Goal: Find specific page/section: Find specific page/section

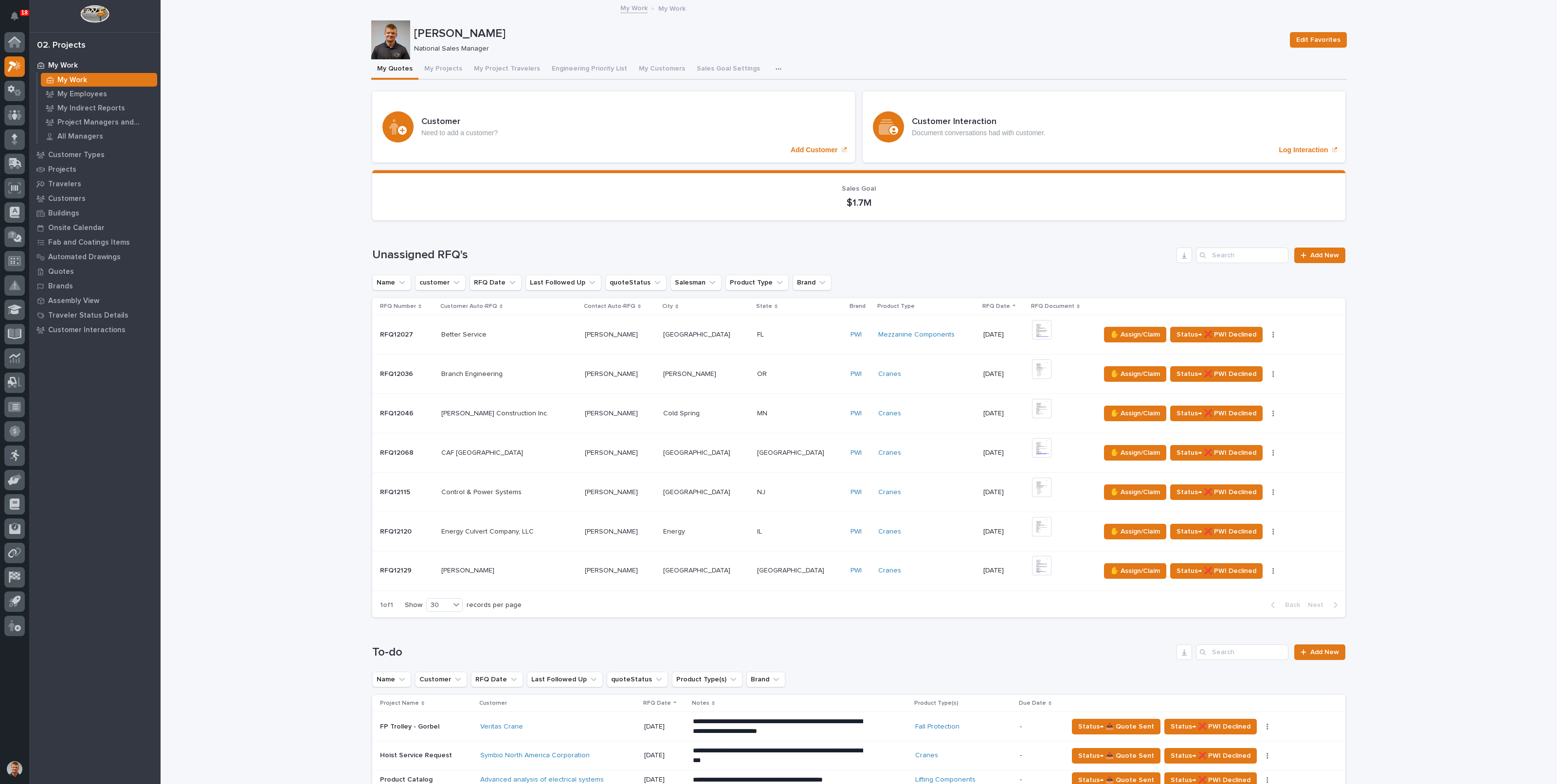
click at [1032, 523] on img at bounding box center [1041, 526] width 19 height 19
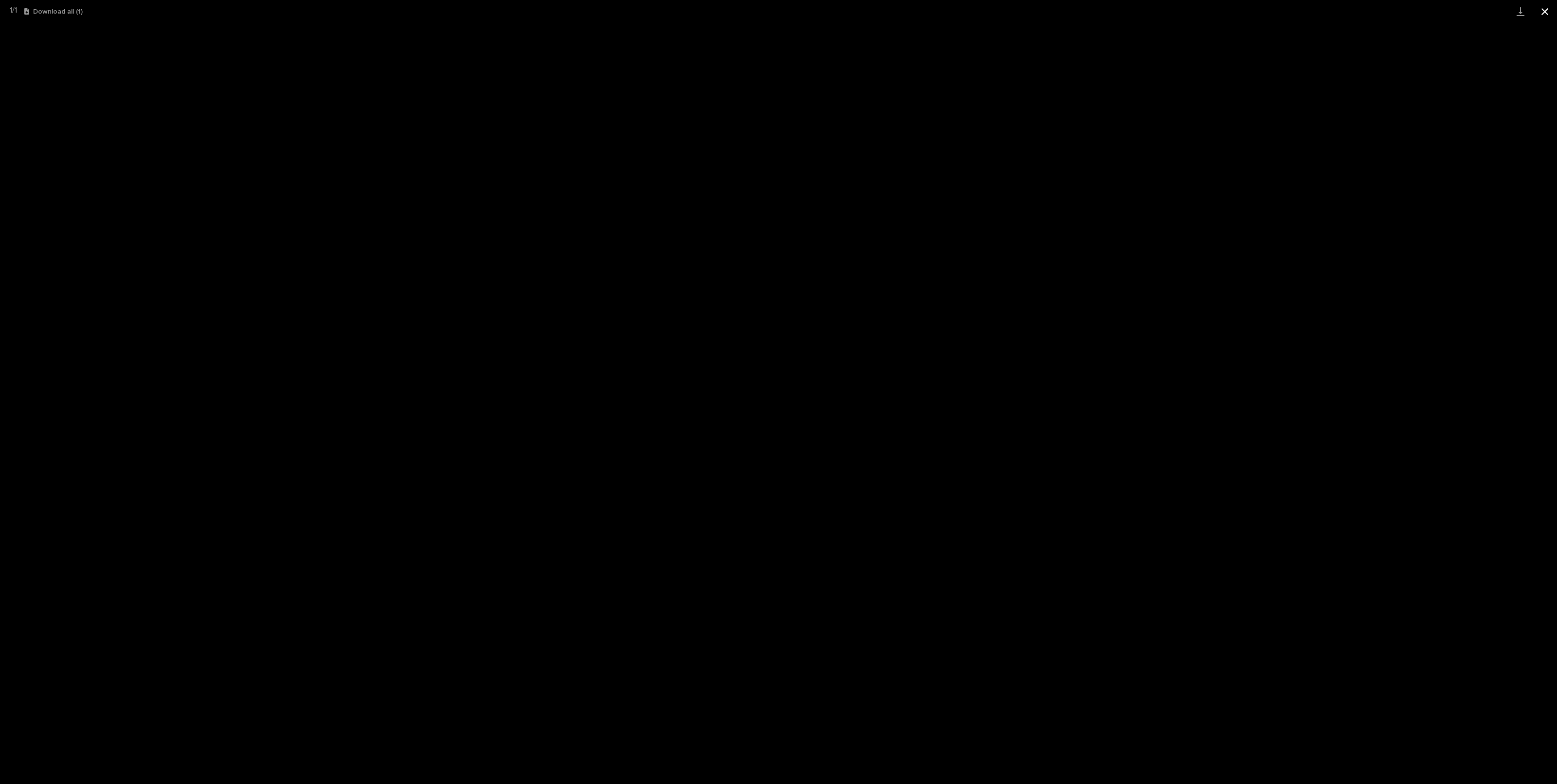
click at [1545, 7] on button "Close gallery" at bounding box center [1545, 11] width 25 height 23
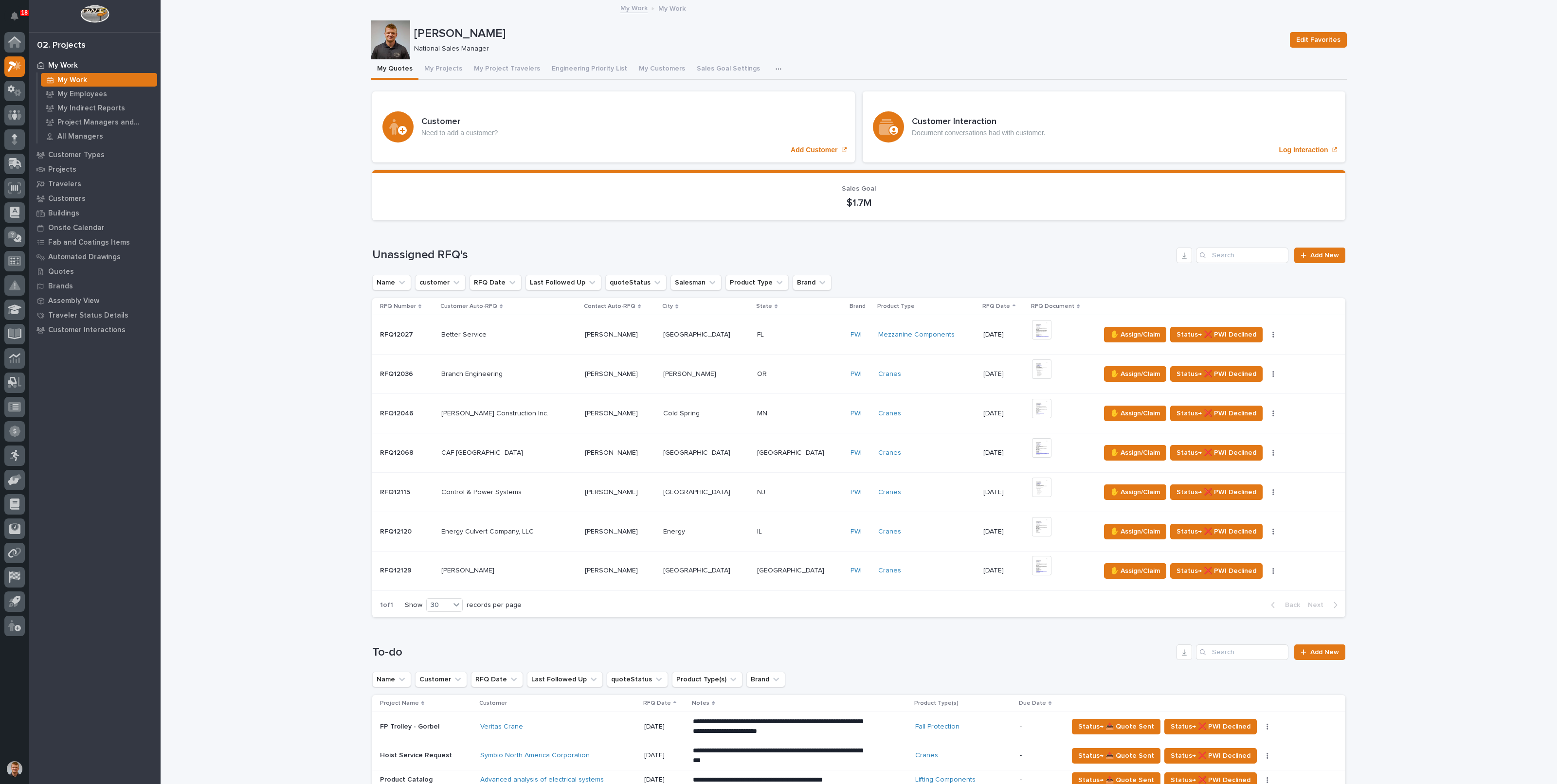
click at [758, 532] on p at bounding box center [799, 532] width 86 height 8
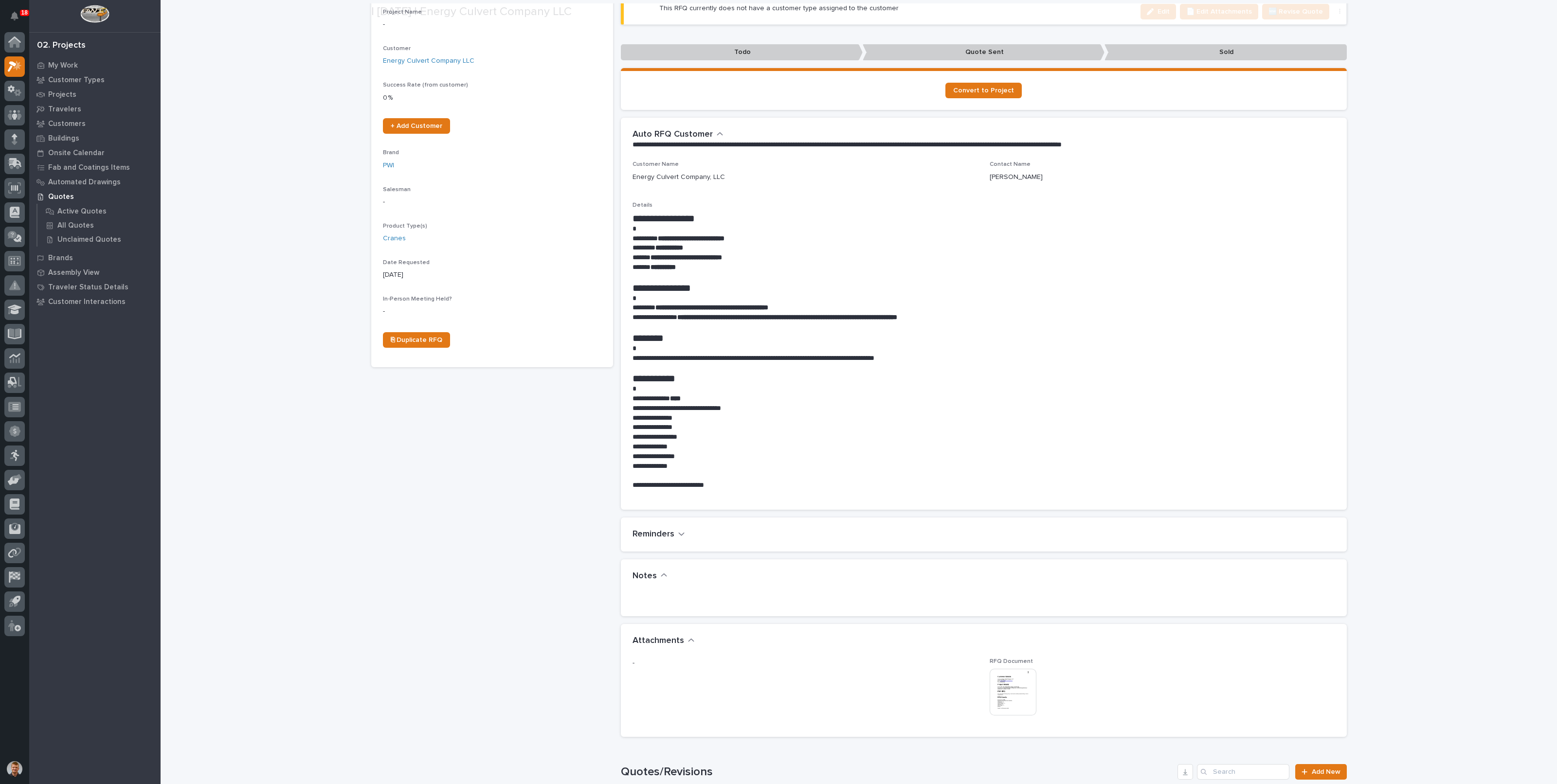
scroll to position [364, 0]
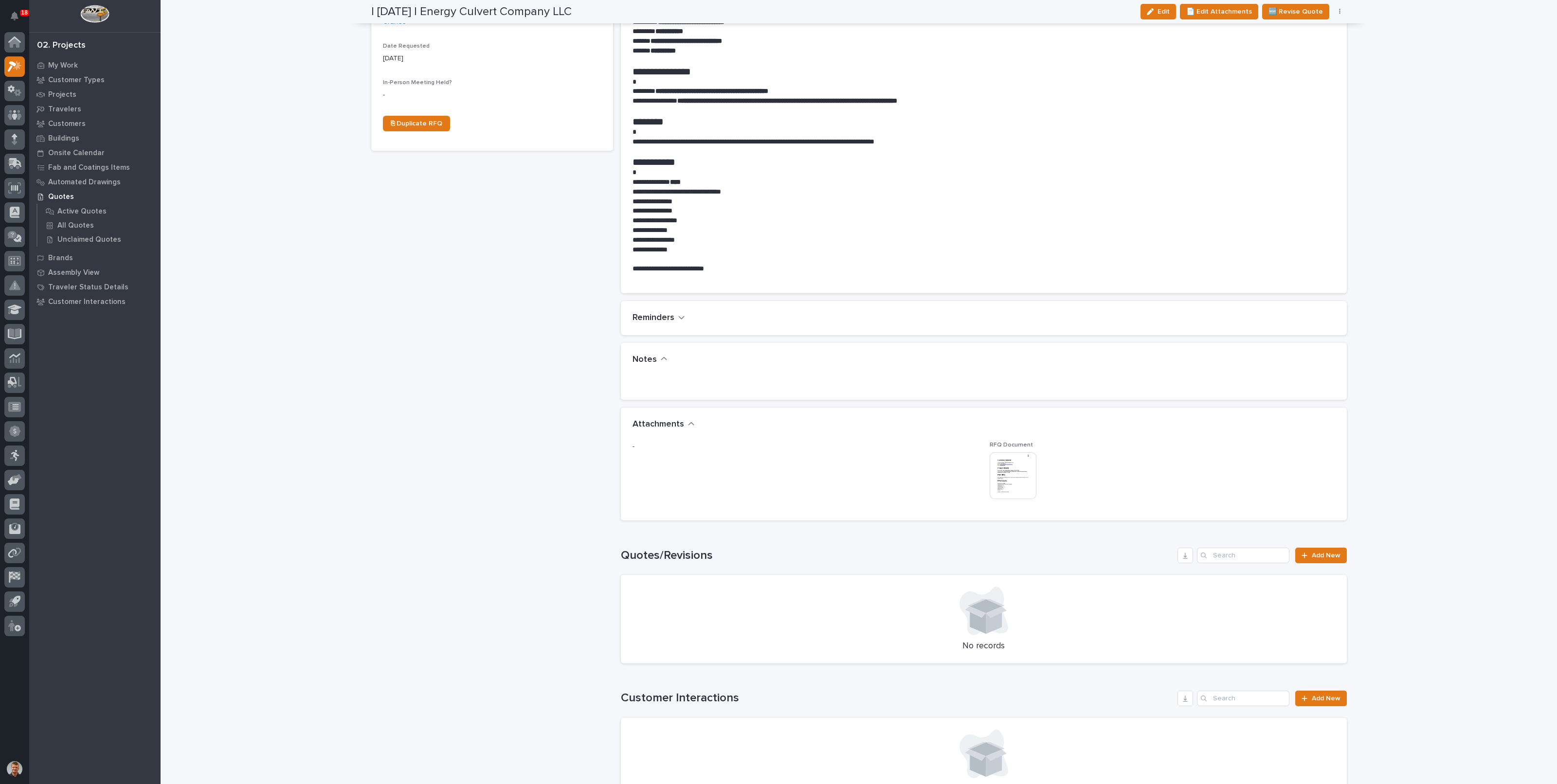
click at [1012, 468] on img at bounding box center [1013, 476] width 47 height 47
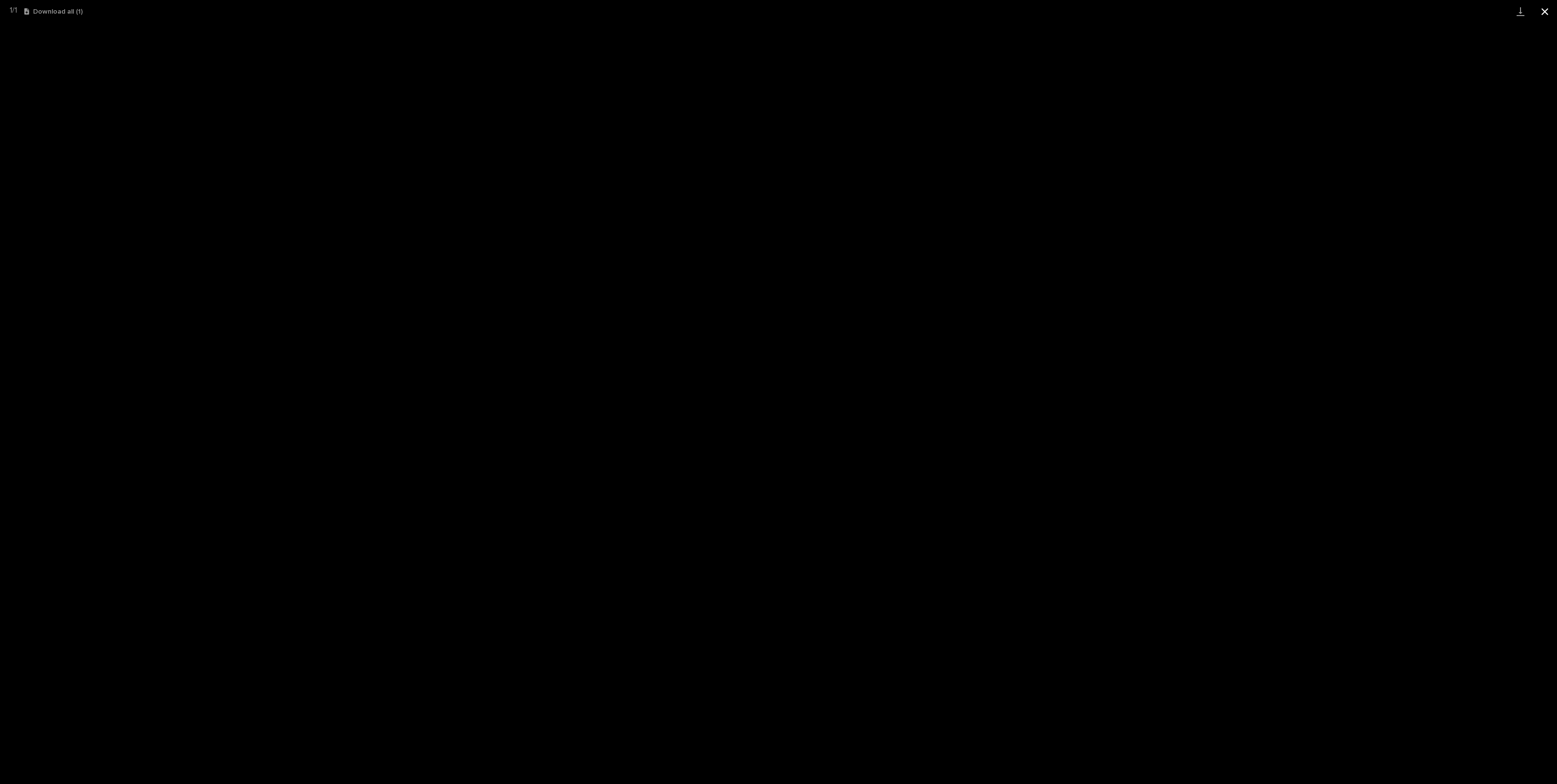
click at [1550, 12] on button "Close gallery" at bounding box center [1545, 11] width 25 height 23
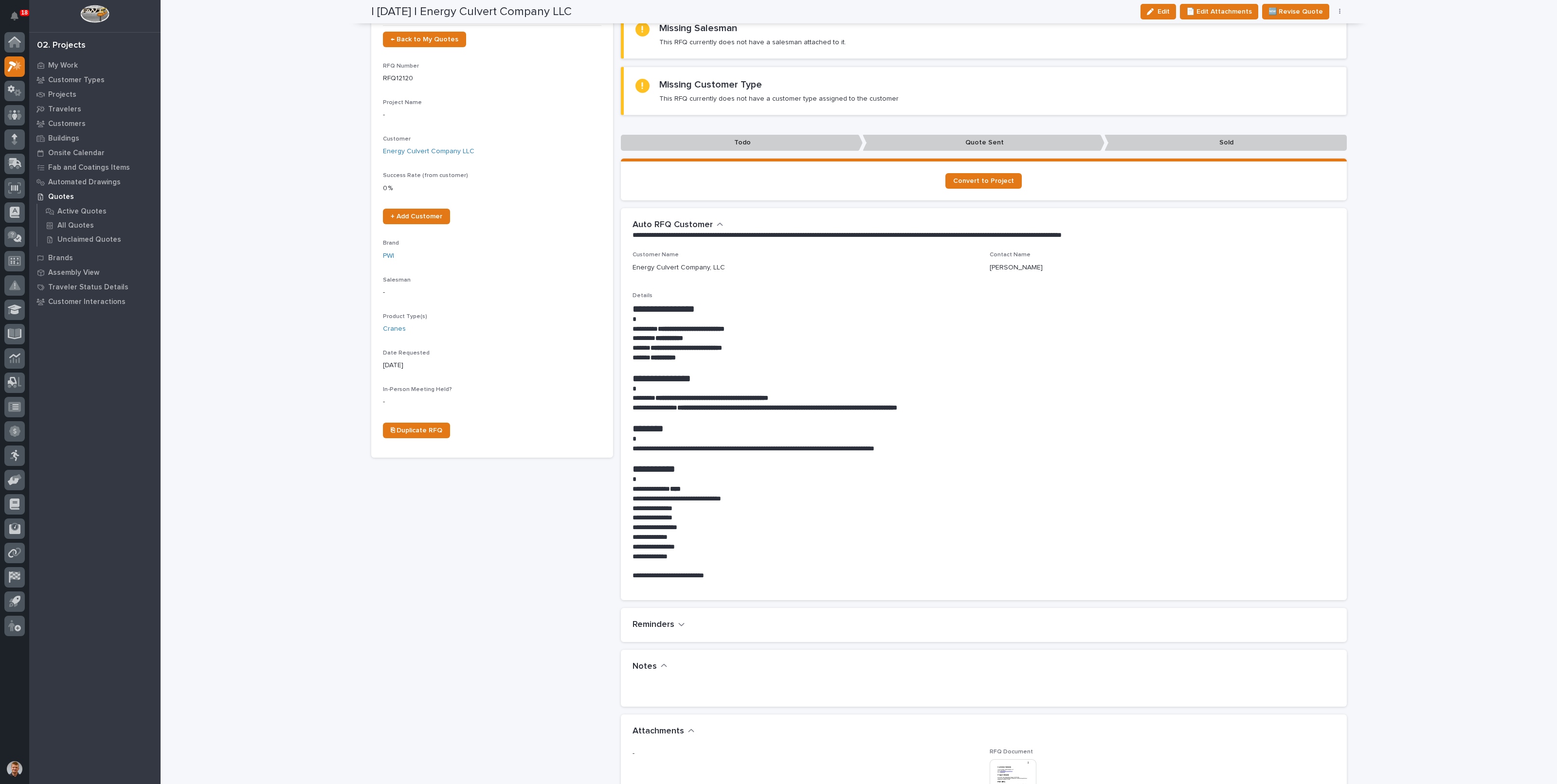
scroll to position [0, 0]
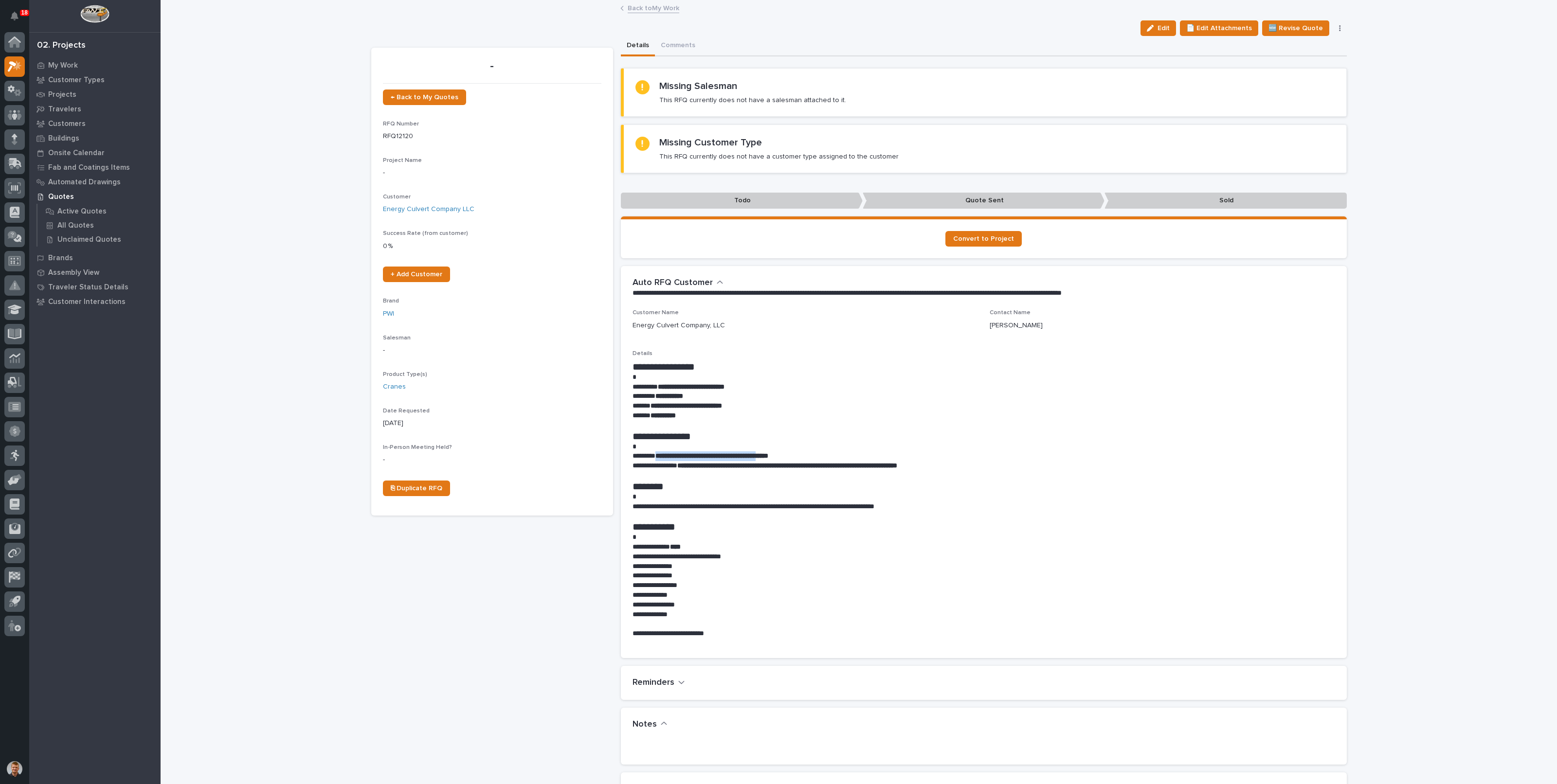
drag, startPoint x: 657, startPoint y: 453, endPoint x: 779, endPoint y: 454, distance: 122.0
click at [768, 454] on strong "**********" at bounding box center [711, 455] width 113 height 7
copy strong "**********"
click at [658, 6] on link "Back to My Work" at bounding box center [653, 7] width 52 height 11
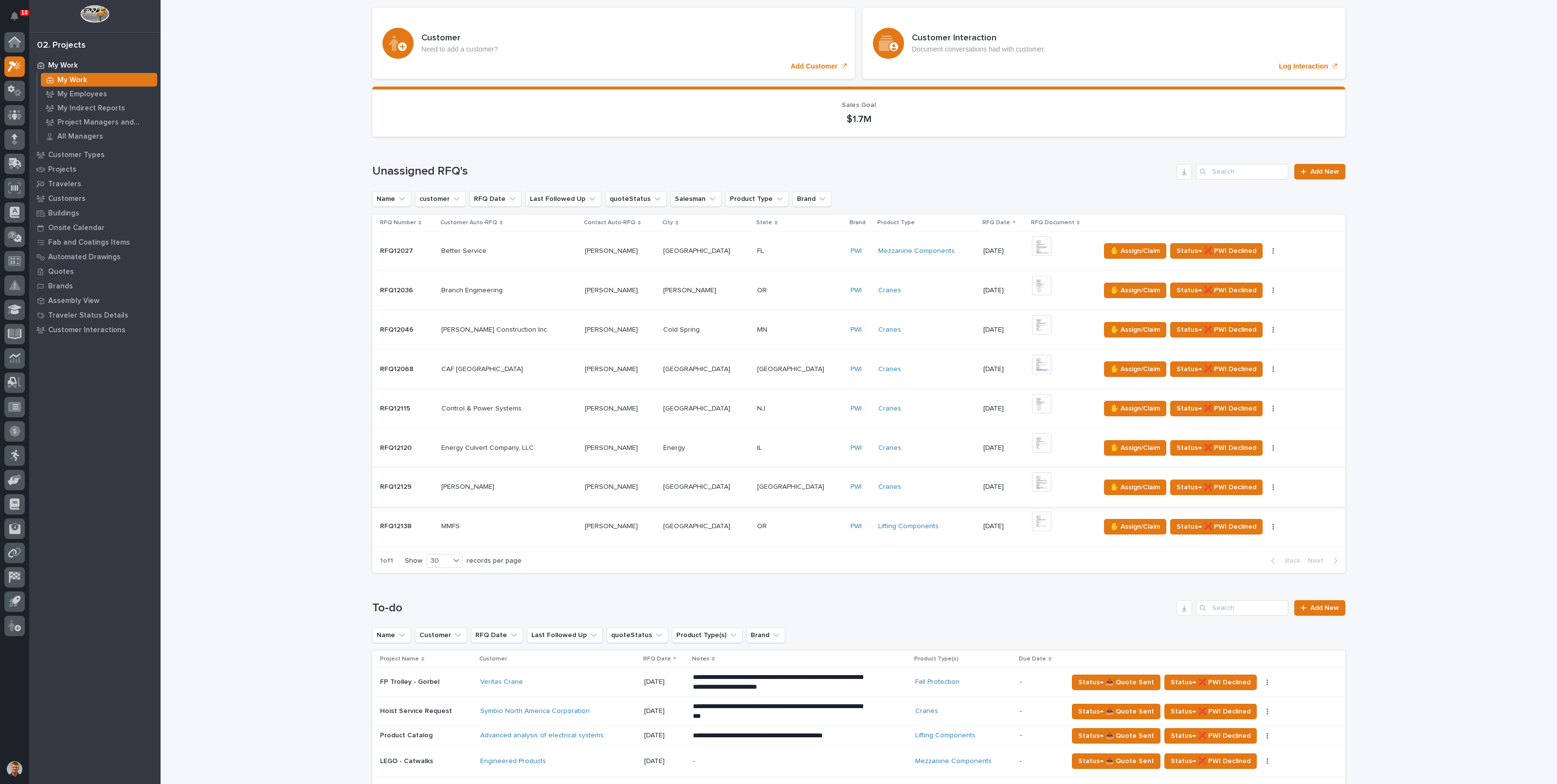
scroll to position [121, 0]
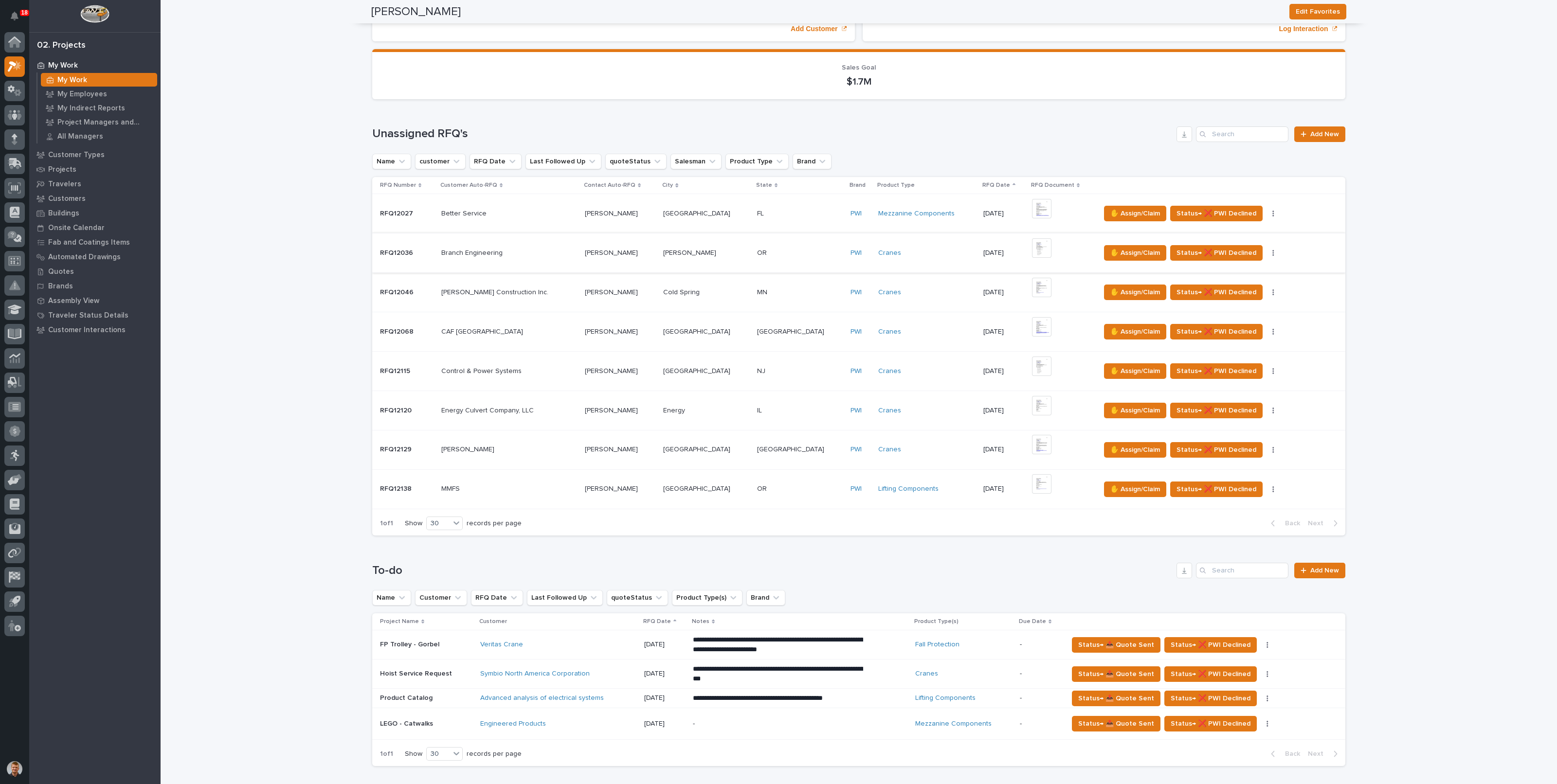
click at [1032, 246] on img at bounding box center [1041, 248] width 19 height 19
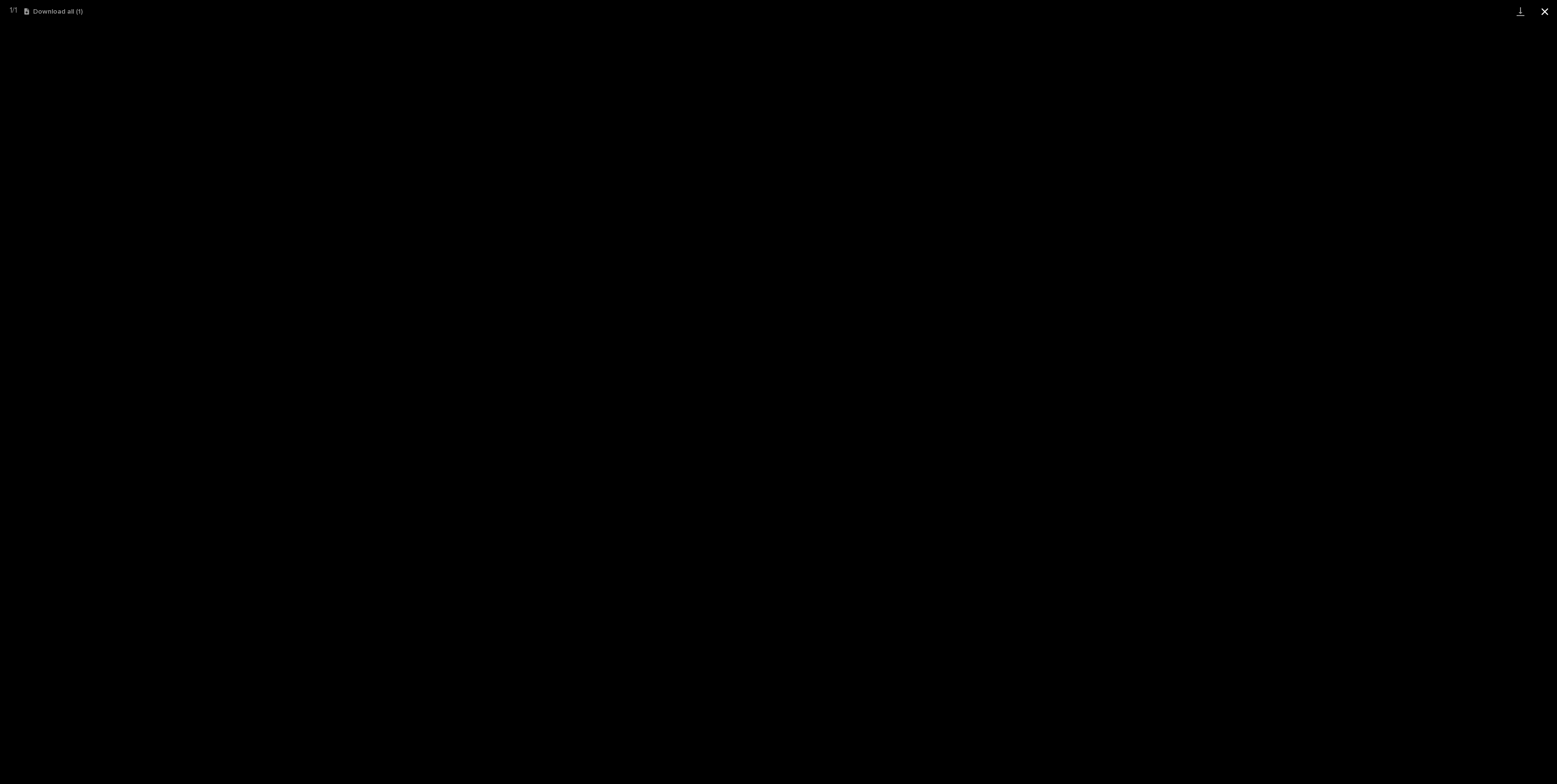
click at [1551, 10] on button "Close gallery" at bounding box center [1545, 11] width 25 height 23
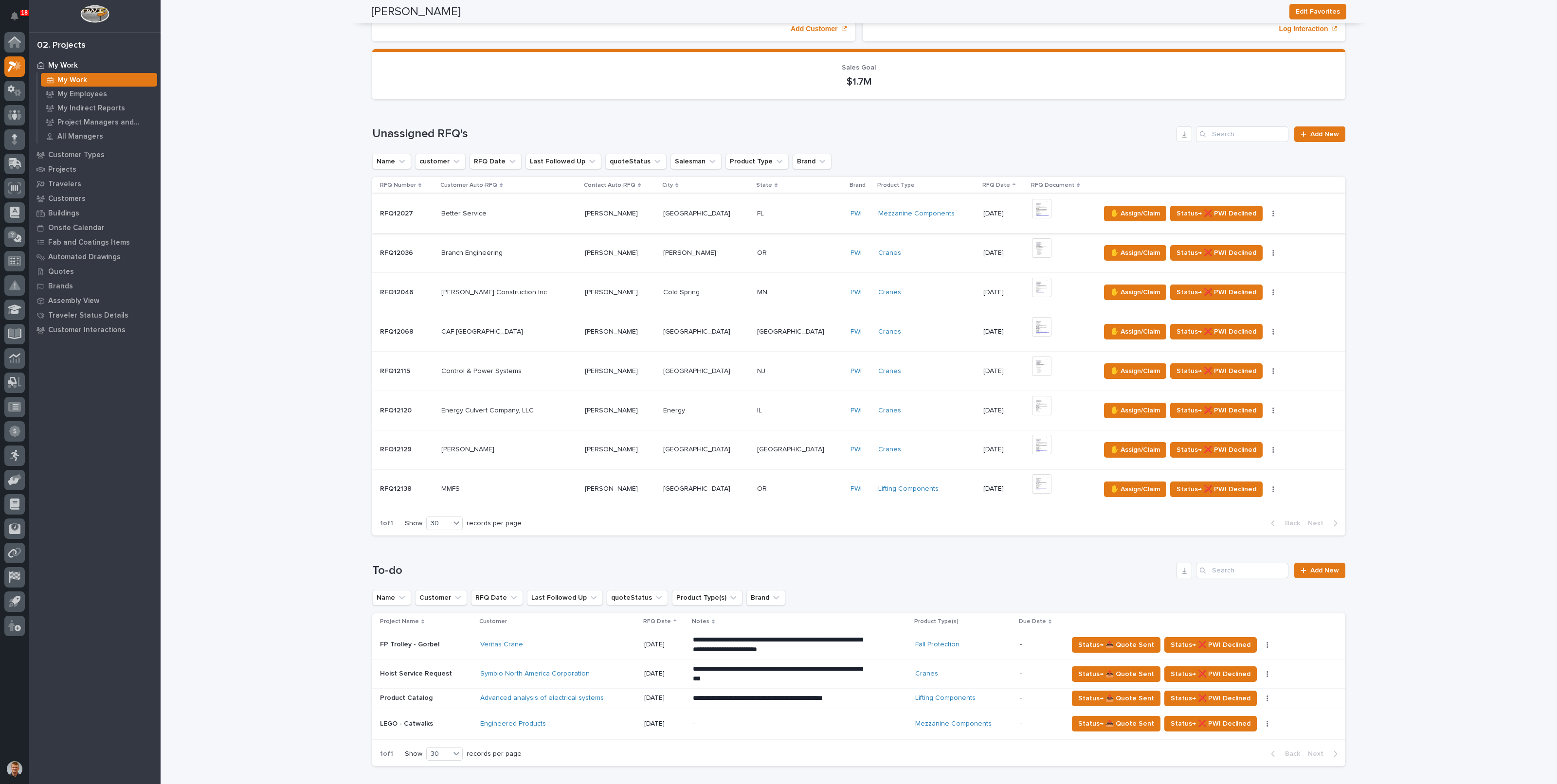
click at [1032, 208] on img at bounding box center [1041, 208] width 19 height 19
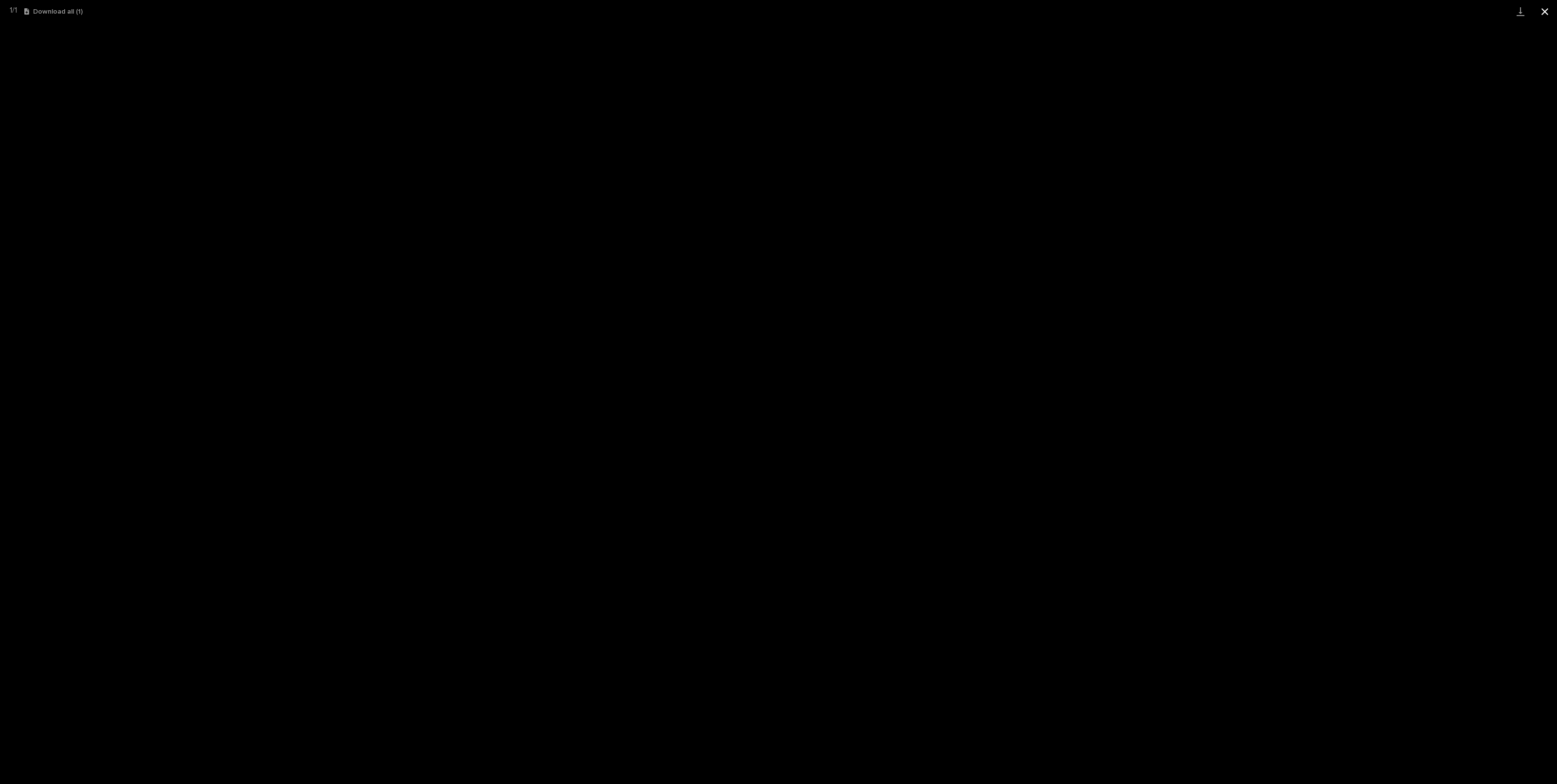
click at [1546, 10] on button "Close gallery" at bounding box center [1545, 11] width 25 height 23
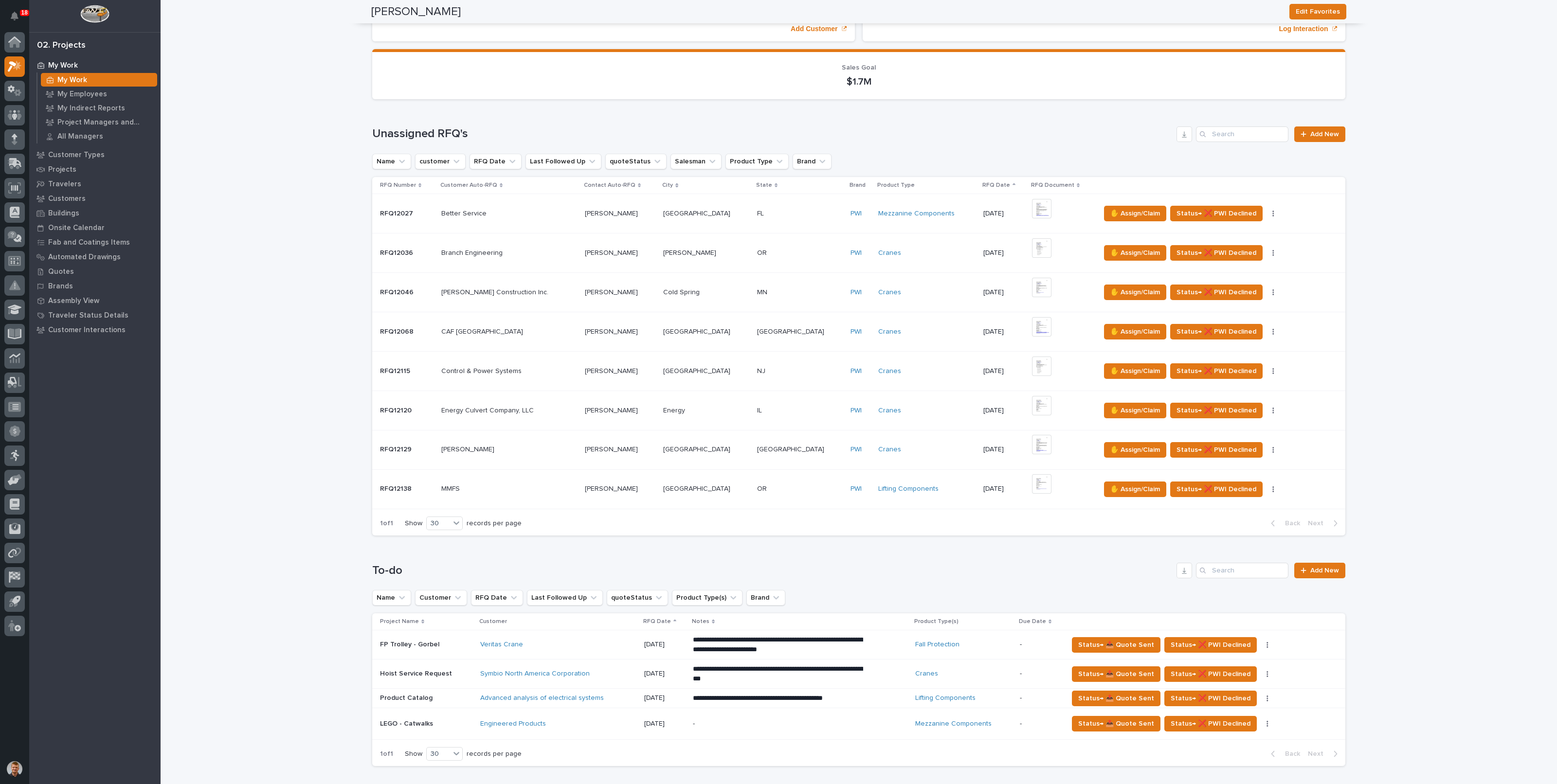
click at [761, 215] on p at bounding box center [799, 214] width 86 height 8
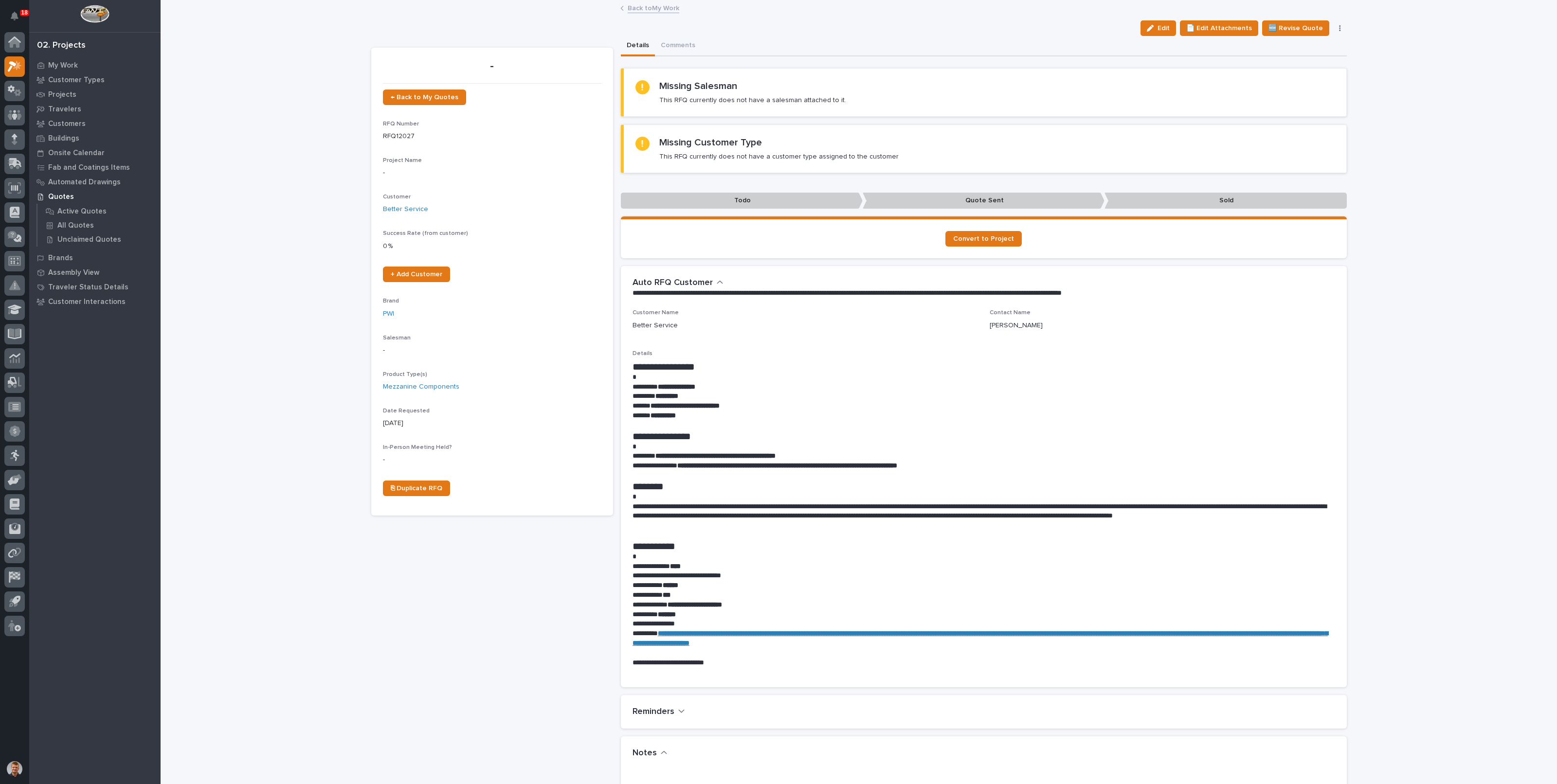
click at [641, 7] on link "Back to My Work" at bounding box center [653, 7] width 52 height 11
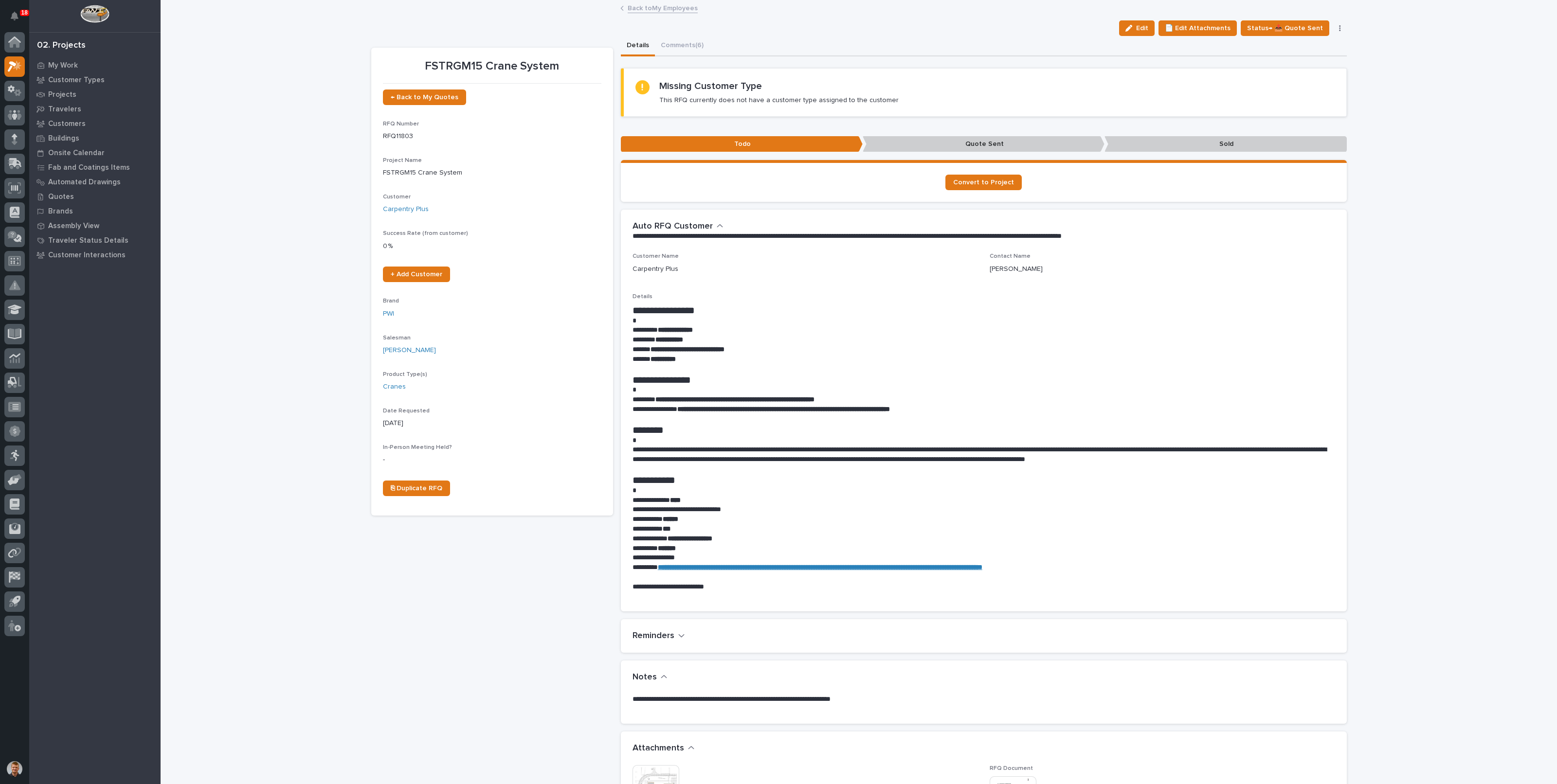
click at [652, 9] on link "Back to My Employees" at bounding box center [663, 7] width 70 height 11
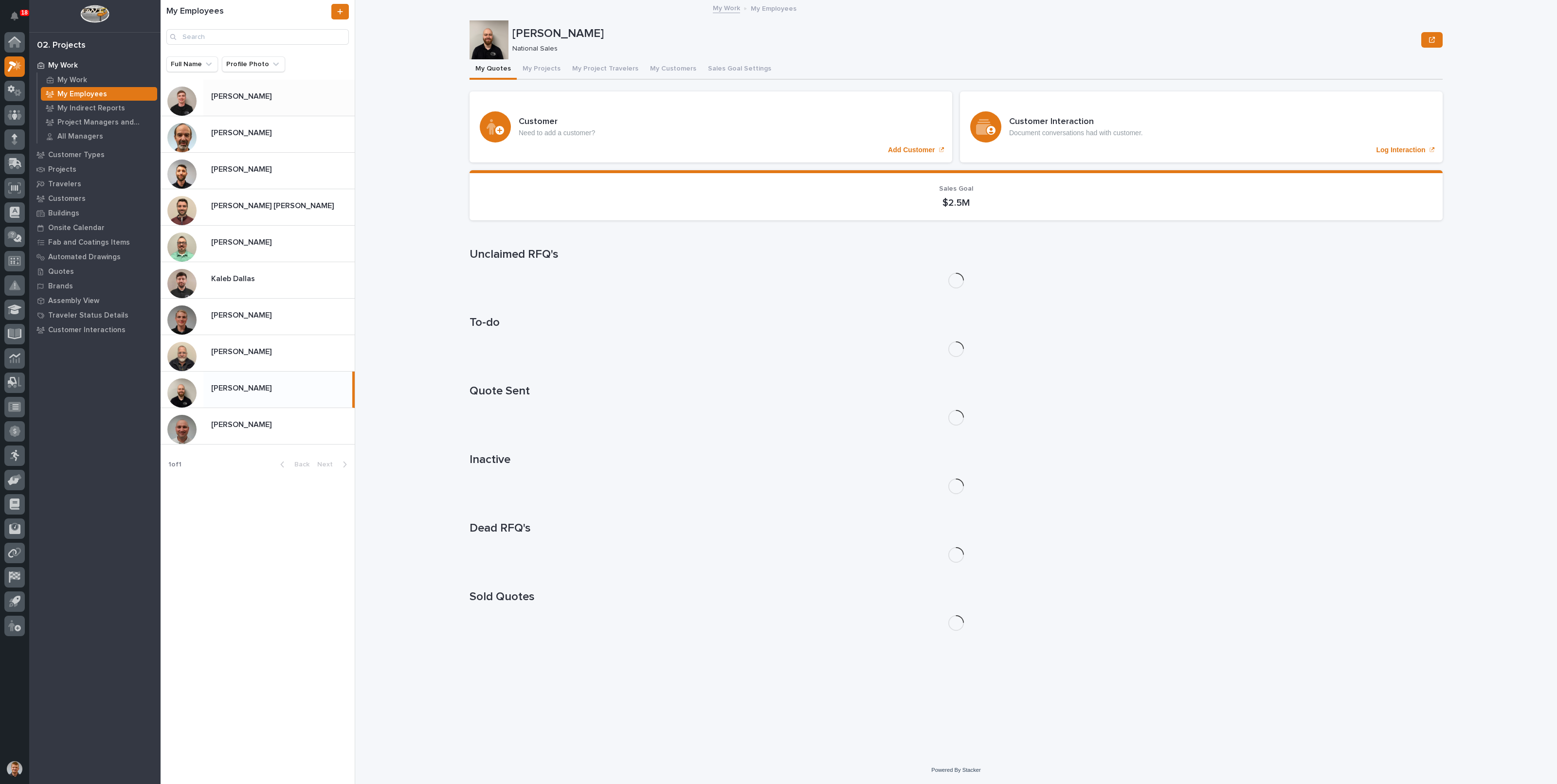
click at [288, 107] on div "[PERSON_NAME] [PERSON_NAME]" at bounding box center [279, 97] width 152 height 19
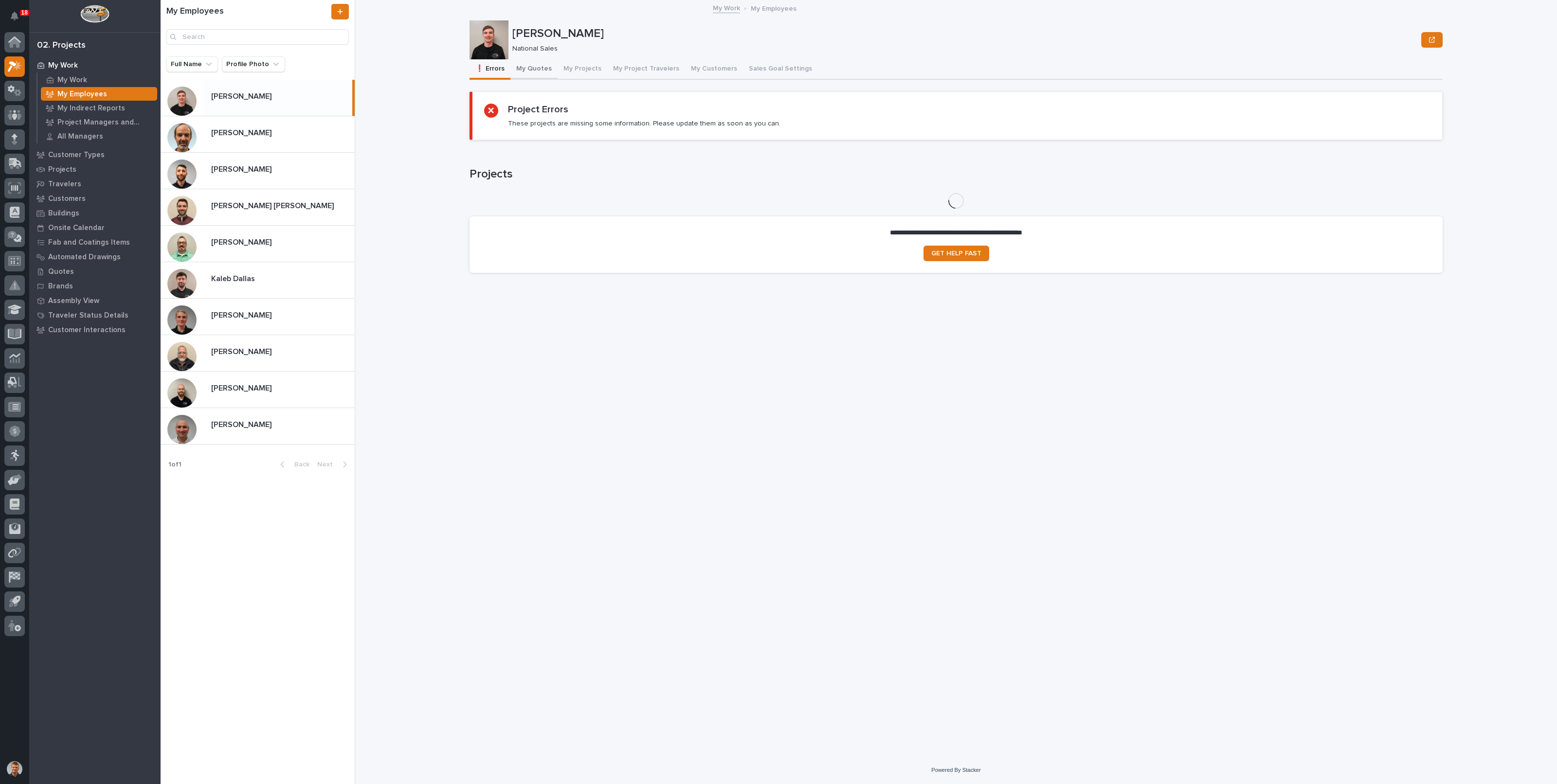
click at [525, 70] on button "My Quotes" at bounding box center [533, 69] width 47 height 20
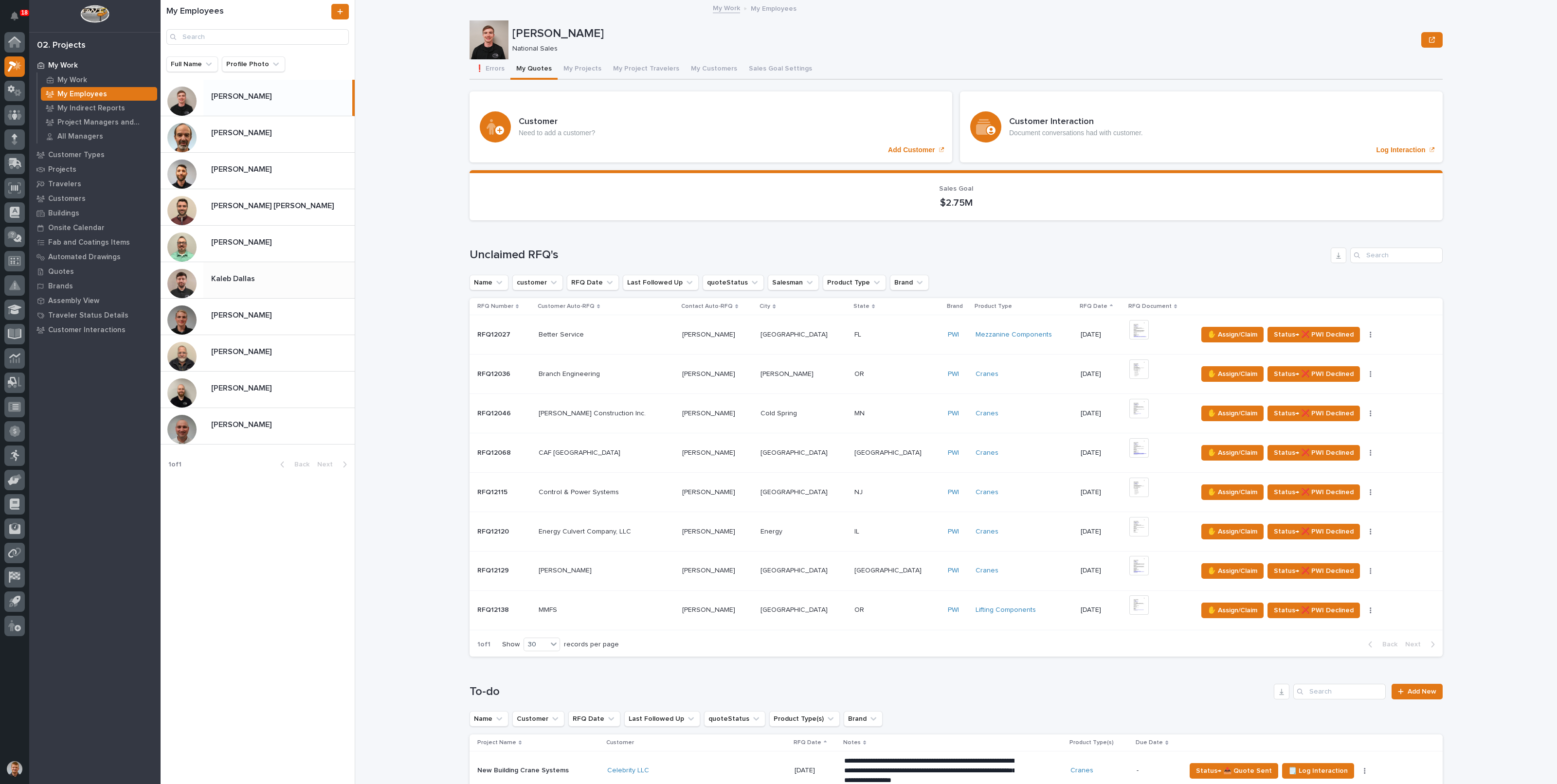
scroll to position [425, 0]
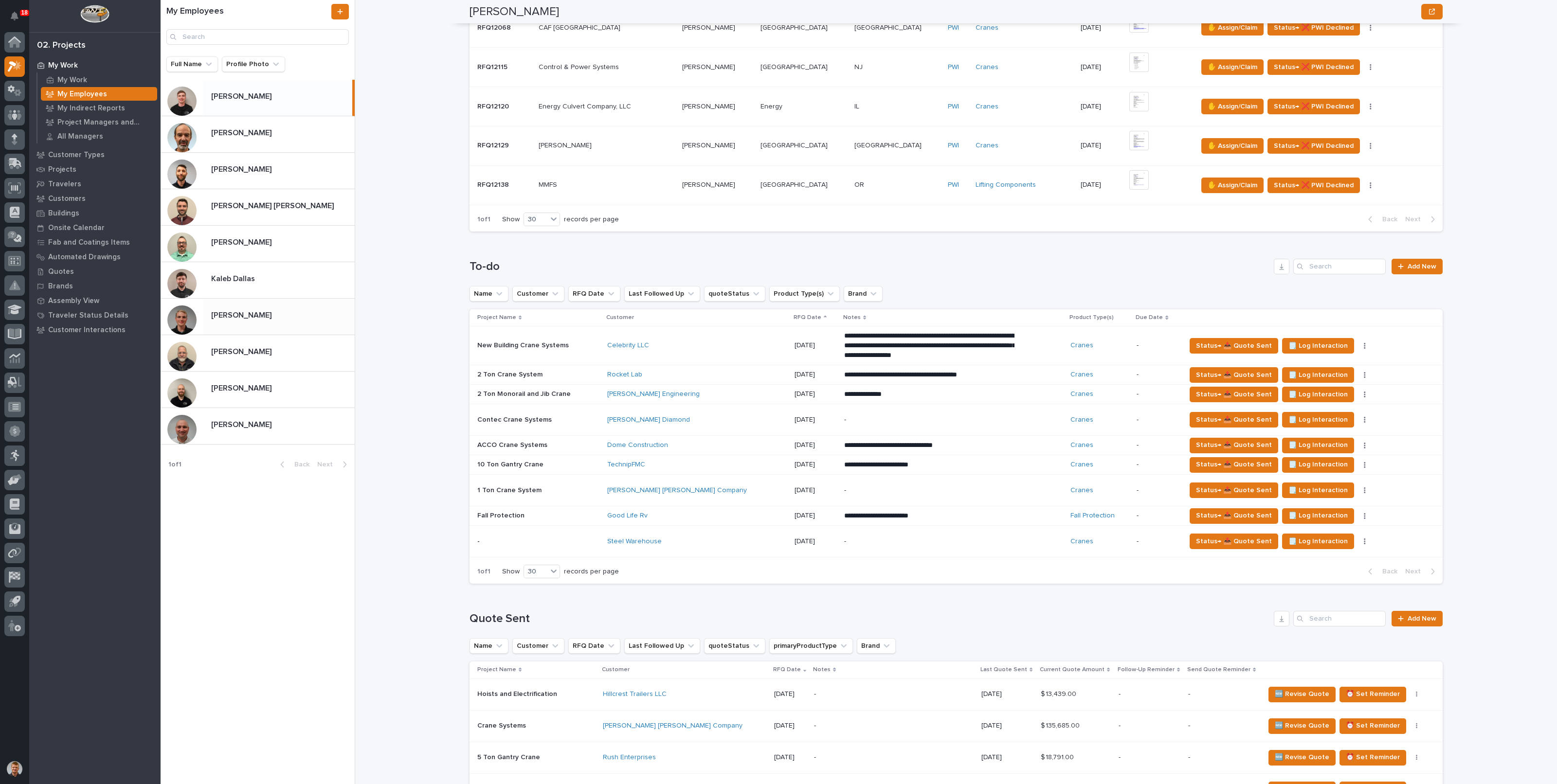
click at [248, 314] on p "[PERSON_NAME]" at bounding box center [242, 314] width 62 height 11
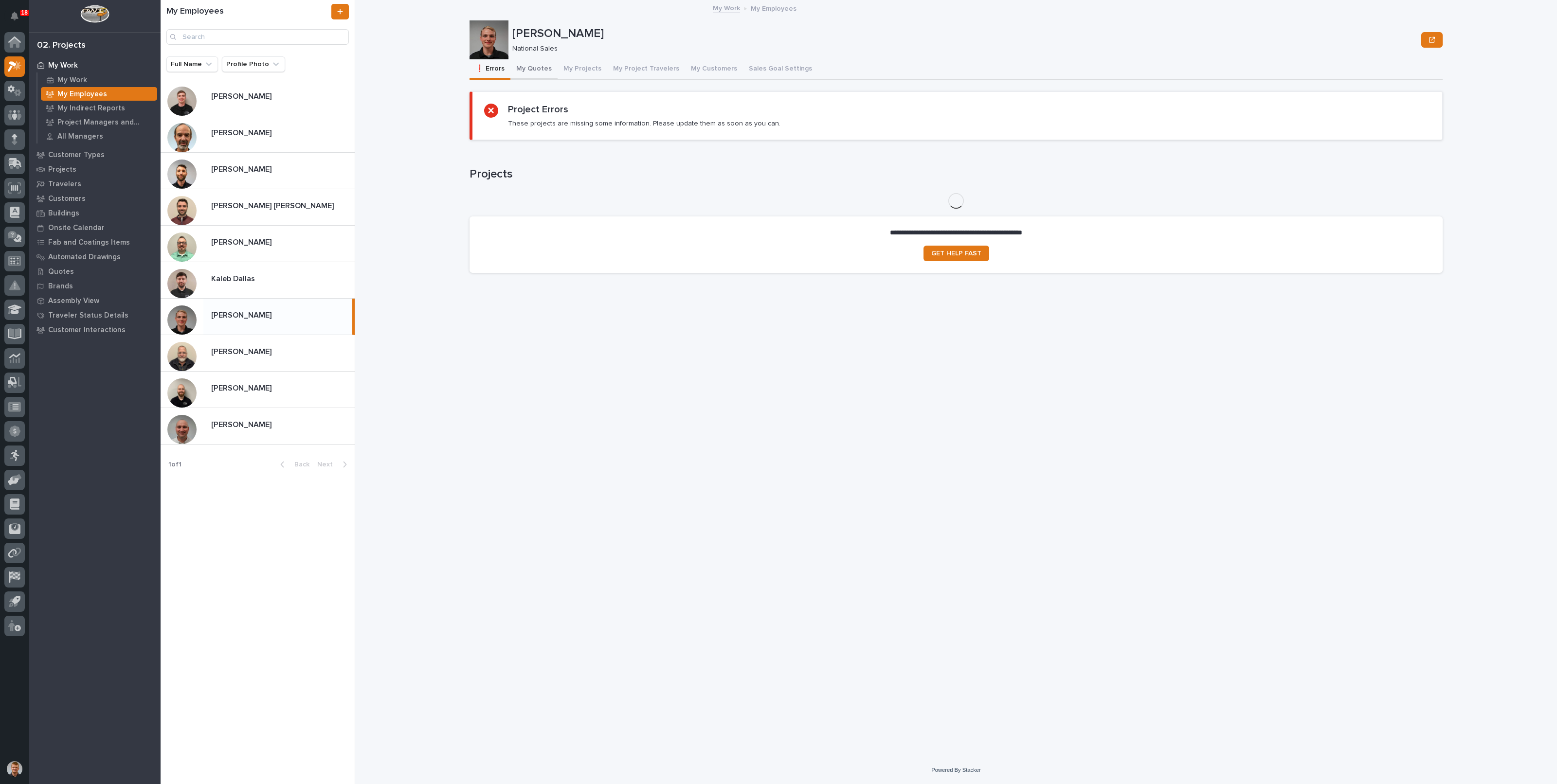
click at [519, 72] on button "My Quotes" at bounding box center [533, 69] width 47 height 20
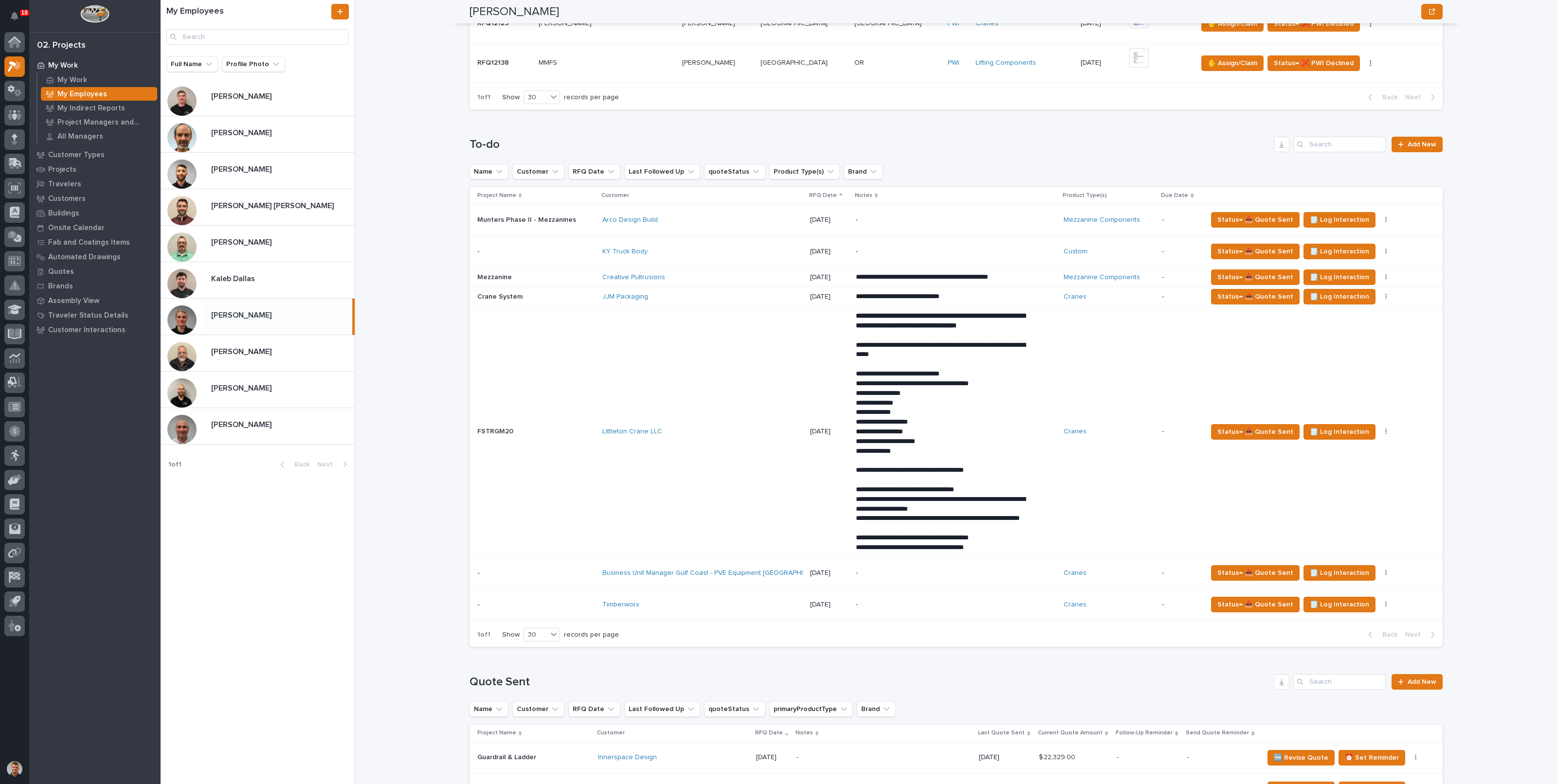
scroll to position [425, 0]
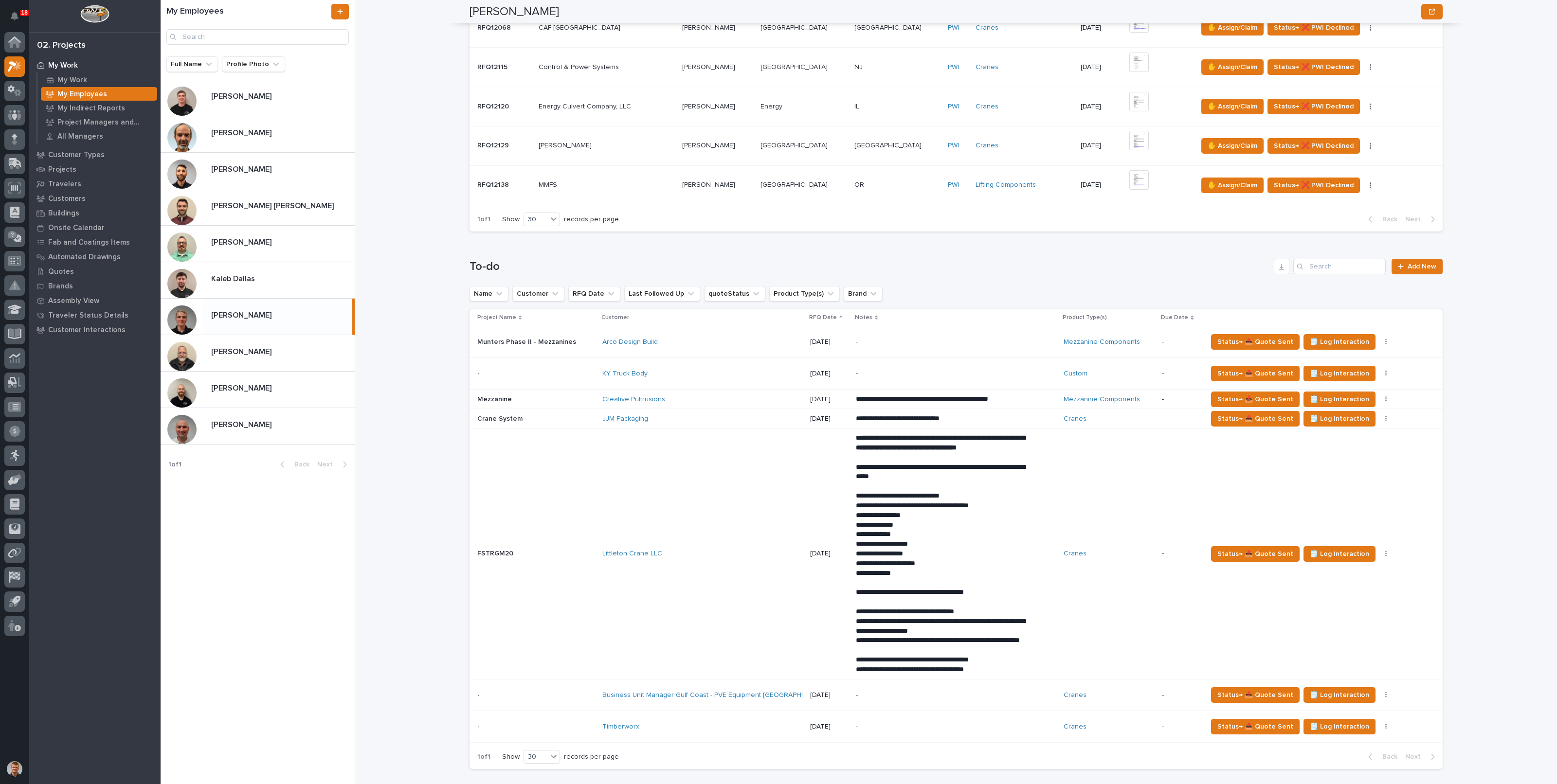
click at [259, 399] on div "[PERSON_NAME] [PERSON_NAME]" at bounding box center [258, 390] width 194 height 37
click at [241, 384] on p "[PERSON_NAME]" at bounding box center [242, 387] width 62 height 11
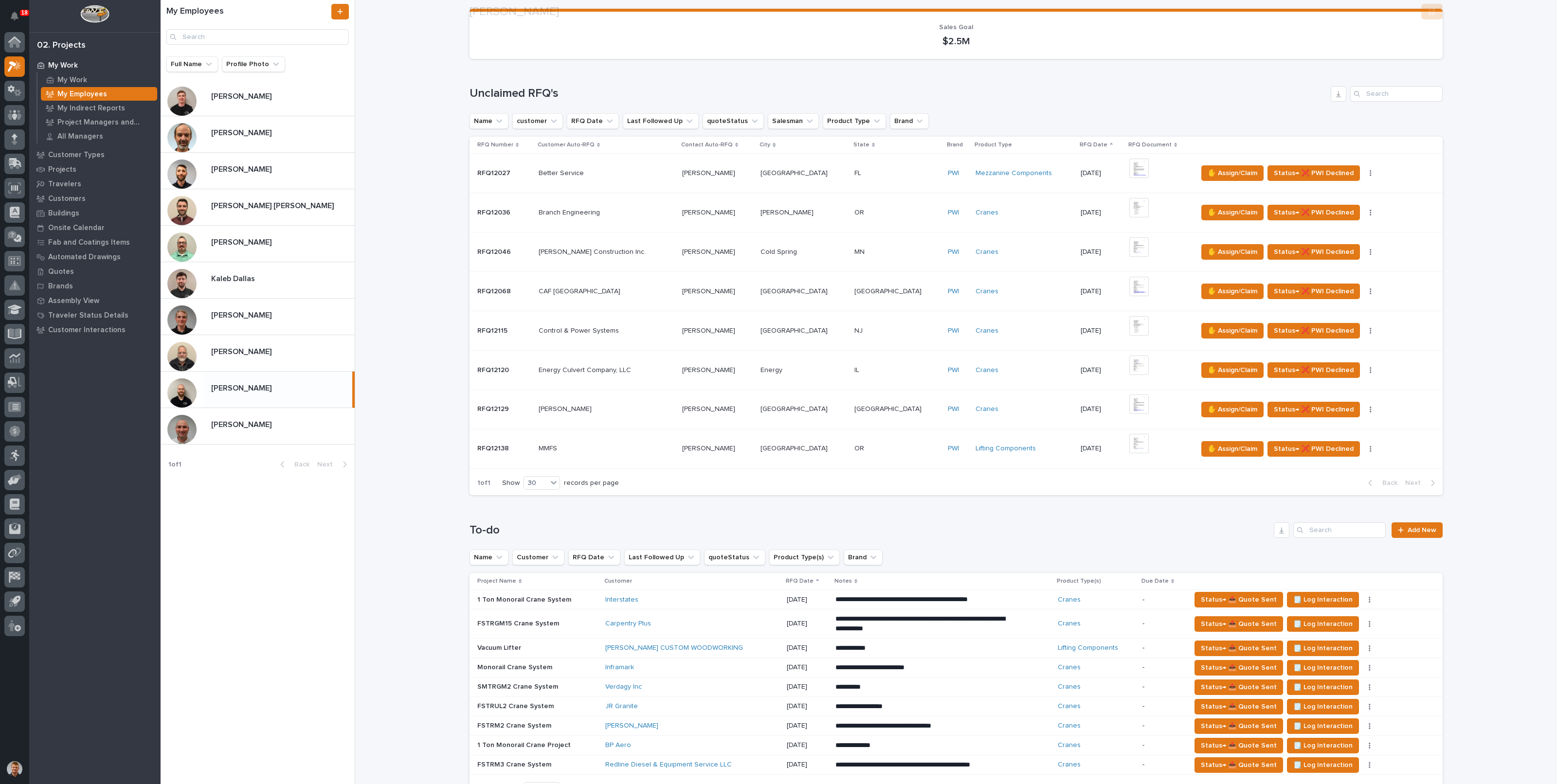
scroll to position [425, 0]
